Goal: Information Seeking & Learning: Find specific fact

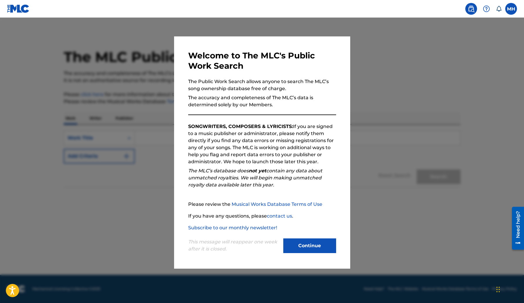
click at [301, 243] on button "Continue" at bounding box center [309, 245] width 53 height 15
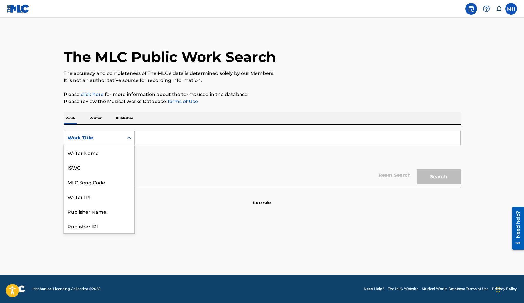
click at [114, 136] on div "Work Title" at bounding box center [93, 137] width 53 height 7
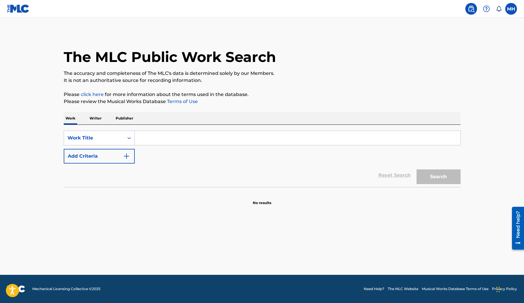
click at [511, 7] on label at bounding box center [511, 9] width 12 height 12
click at [511, 9] on input "MH [PERSON_NAME] [EMAIL_ADDRESS][DOMAIN_NAME] Notification Preferences Profile …" at bounding box center [511, 9] width 0 height 0
click at [433, 33] on div "The MLC Public Work Search" at bounding box center [262, 53] width 397 height 43
click at [15, 7] on img at bounding box center [18, 8] width 23 height 9
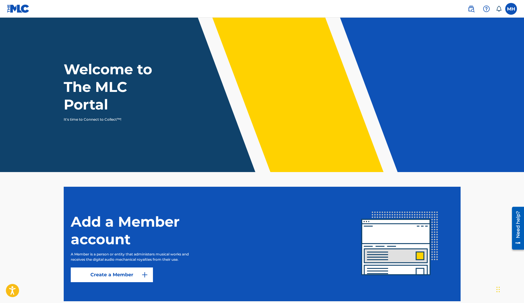
click at [472, 7] on img at bounding box center [470, 8] width 7 height 7
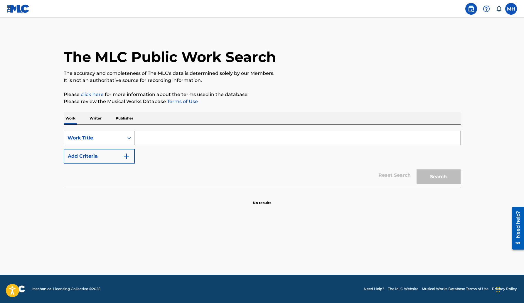
click at [129, 155] on img "Search Form" at bounding box center [126, 156] width 7 height 7
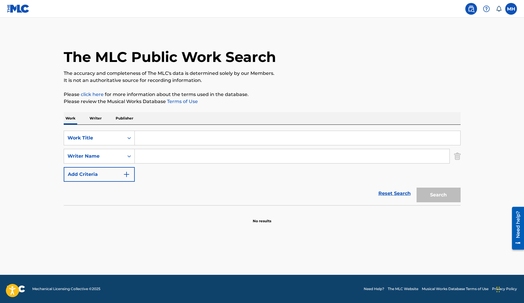
click at [142, 157] on input "Search Form" at bounding box center [292, 156] width 315 height 14
type input "[PERSON_NAME]"
click at [151, 136] on input "Search Form" at bounding box center [297, 138] width 325 height 14
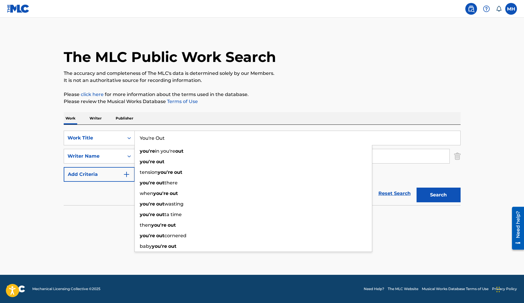
type input "You're Out"
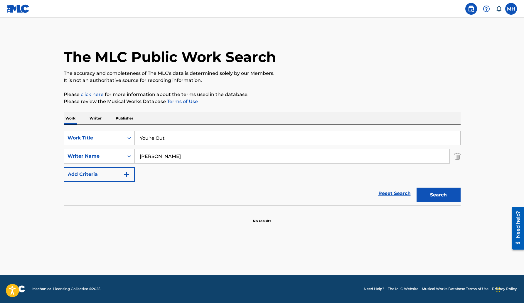
click at [118, 192] on div "Reset Search Search" at bounding box center [262, 193] width 397 height 23
click at [128, 171] on button "Add Criteria" at bounding box center [99, 174] width 71 height 15
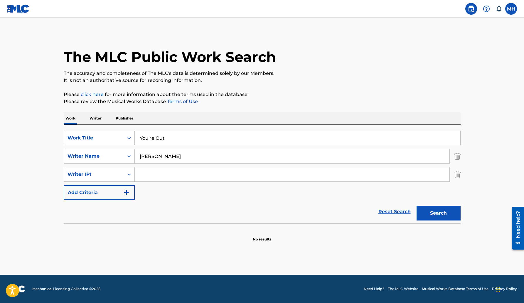
click at [139, 172] on input "Search Form" at bounding box center [292, 174] width 315 height 14
click at [125, 191] on img "Search Form" at bounding box center [126, 192] width 7 height 7
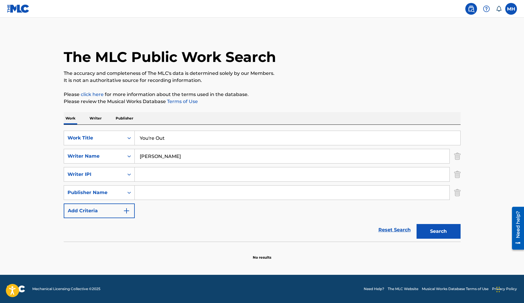
click at [164, 174] on input "Search Form" at bounding box center [292, 174] width 315 height 14
type input "1272151580"
click at [155, 194] on input "Search Form" at bounding box center [292, 192] width 315 height 14
type input "[PERSON_NAME]"
click at [172, 157] on input "[PERSON_NAME]" at bounding box center [292, 156] width 315 height 14
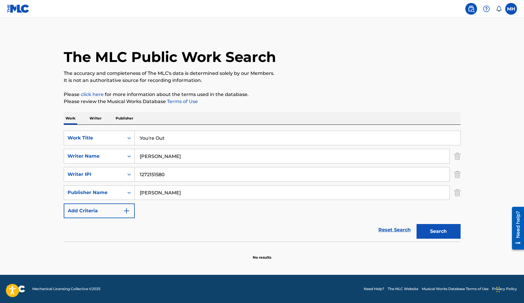
type input "[PERSON_NAME]"
click at [117, 212] on button "Add Criteria" at bounding box center [99, 210] width 71 height 15
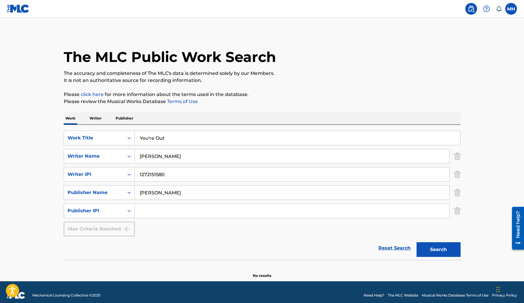
click at [144, 209] on input "Search Form" at bounding box center [292, 211] width 315 height 14
type input "1272151382"
click at [441, 251] on button "Search" at bounding box center [438, 249] width 44 height 15
click at [98, 120] on p "Writer" at bounding box center [96, 118] width 16 height 12
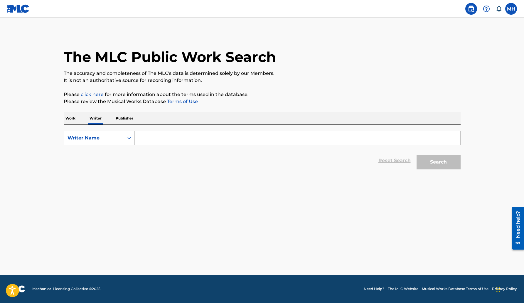
click at [114, 118] on p "Publisher" at bounding box center [124, 118] width 21 height 12
click at [500, 8] on icon at bounding box center [499, 9] width 6 height 6
click at [475, 11] on link at bounding box center [471, 9] width 12 height 12
